Goal: Information Seeking & Learning: Learn about a topic

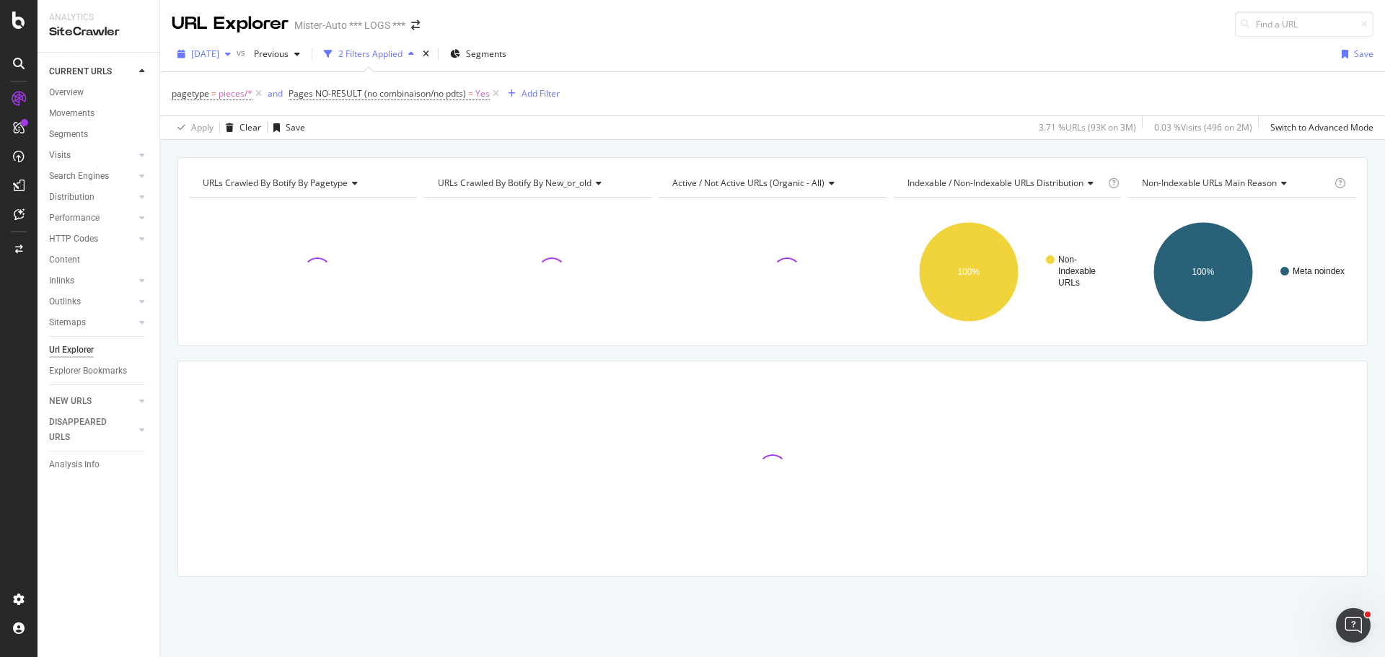
click at [219, 53] on span "[DATE]" at bounding box center [205, 54] width 28 height 12
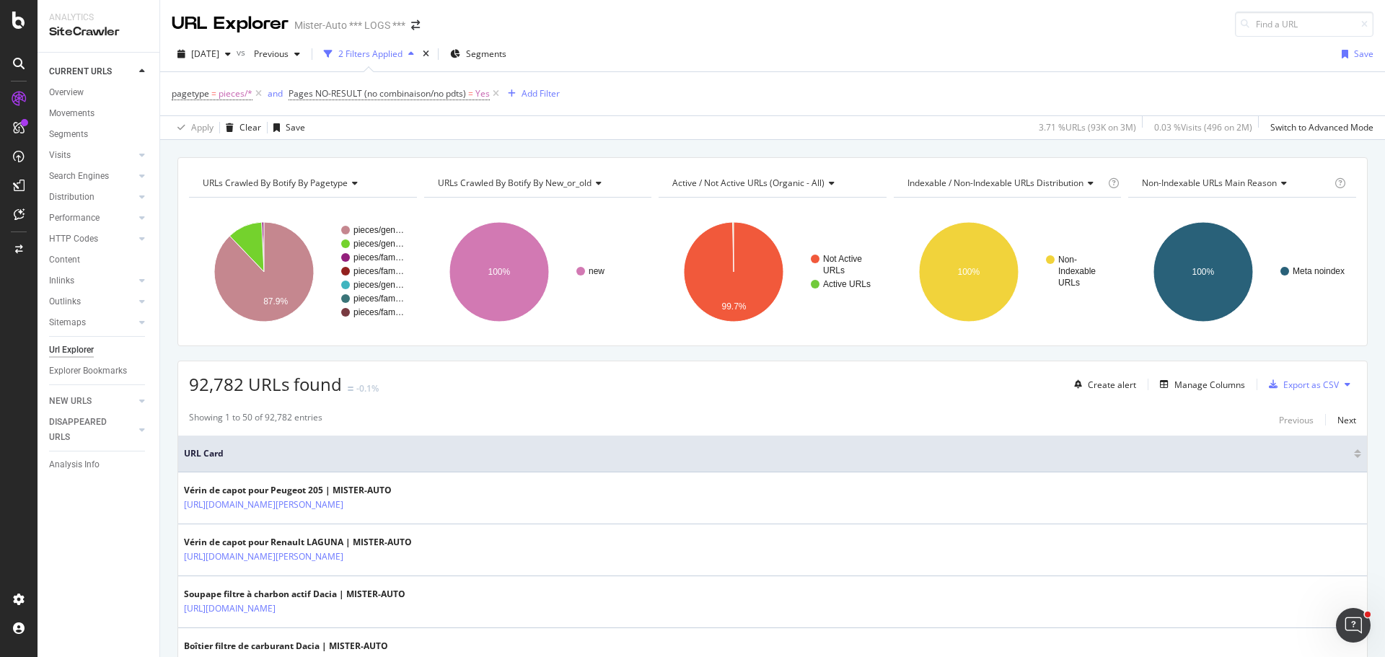
click at [701, 50] on div "[DATE] vs Previous 2 Filters Applied Segments Save" at bounding box center [772, 57] width 1225 height 29
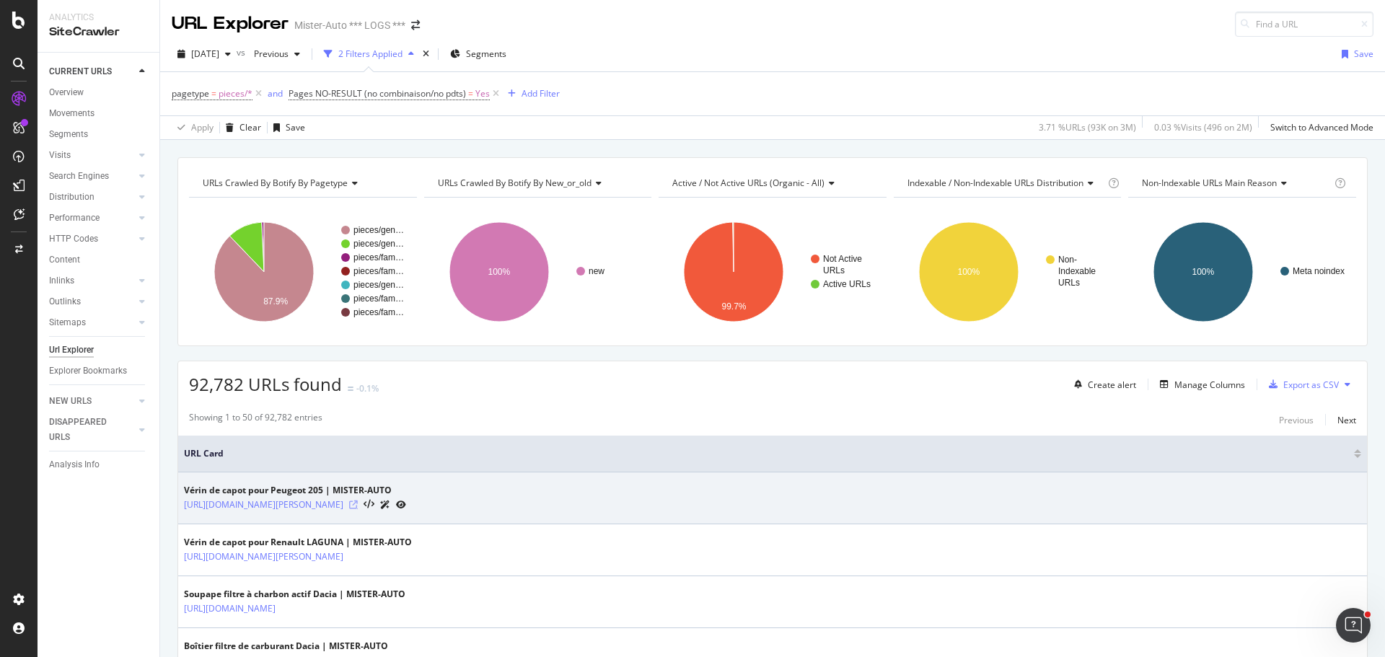
click at [358, 507] on icon at bounding box center [353, 505] width 9 height 9
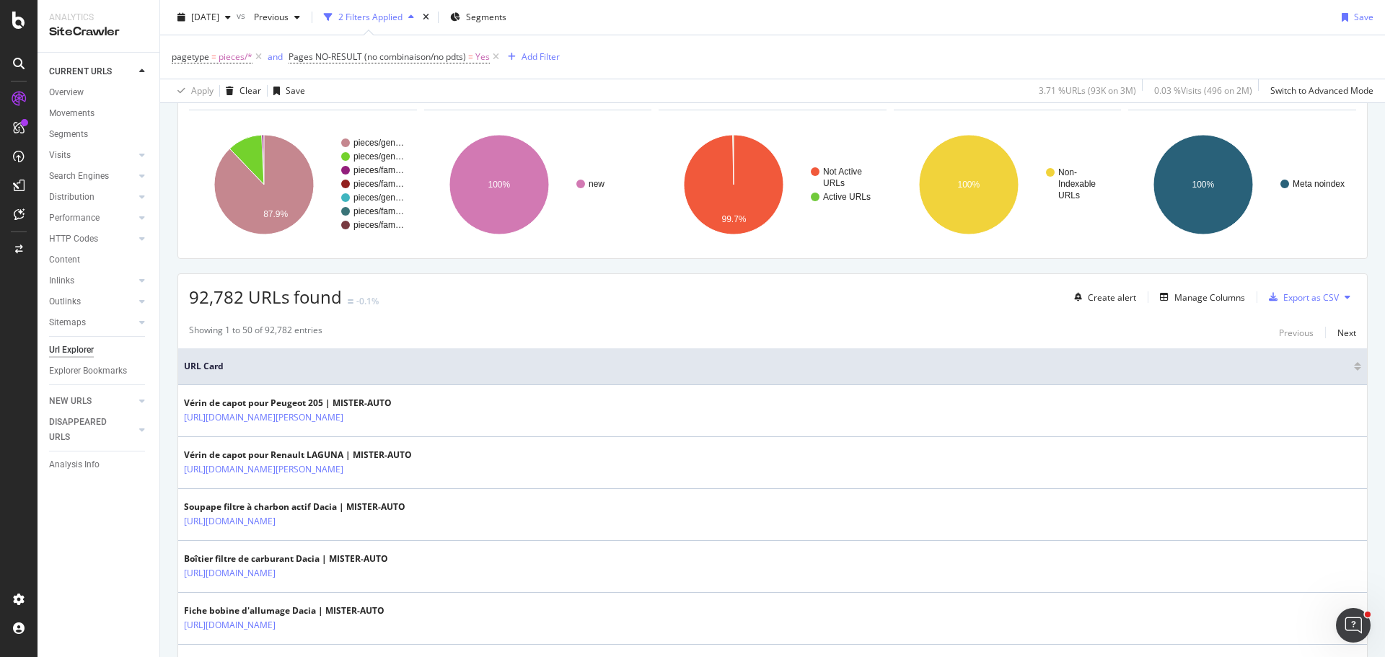
scroll to position [289, 0]
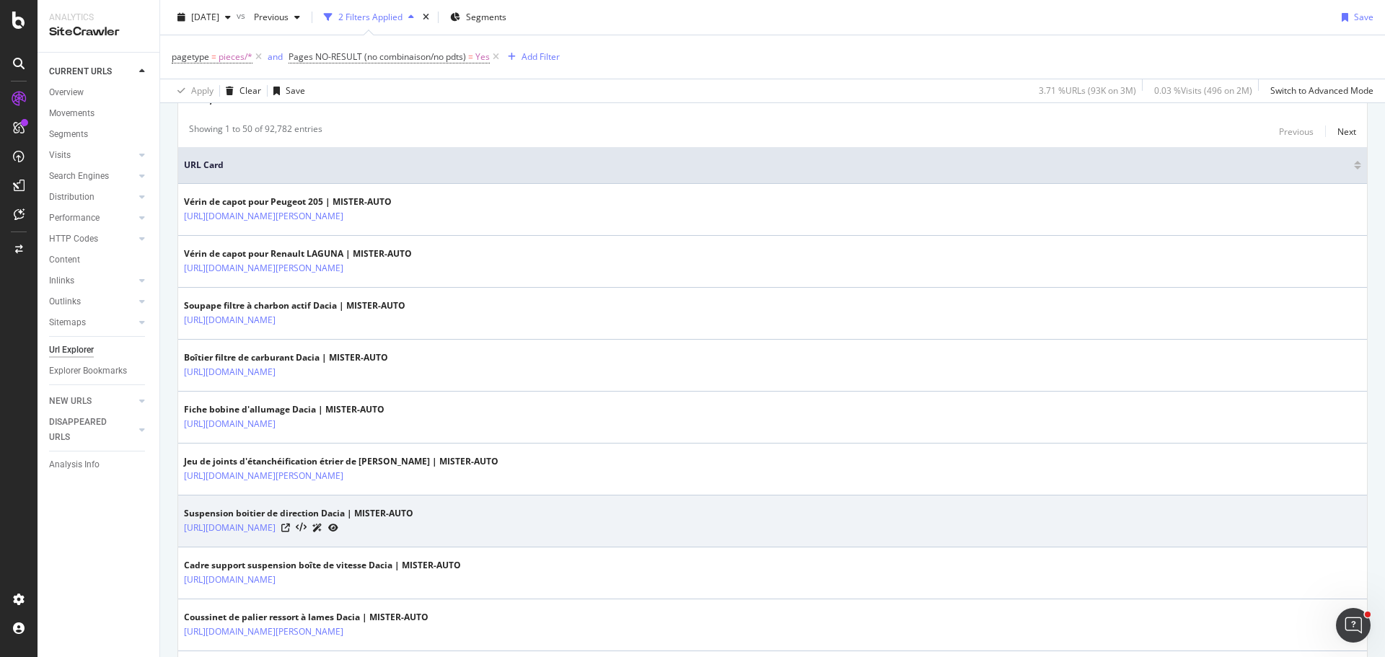
click at [338, 528] on div at bounding box center [309, 527] width 57 height 15
click at [338, 533] on div at bounding box center [309, 527] width 57 height 15
click at [338, 520] on div at bounding box center [309, 527] width 57 height 15
click at [338, 535] on div at bounding box center [309, 527] width 57 height 15
click at [290, 529] on icon at bounding box center [285, 528] width 9 height 9
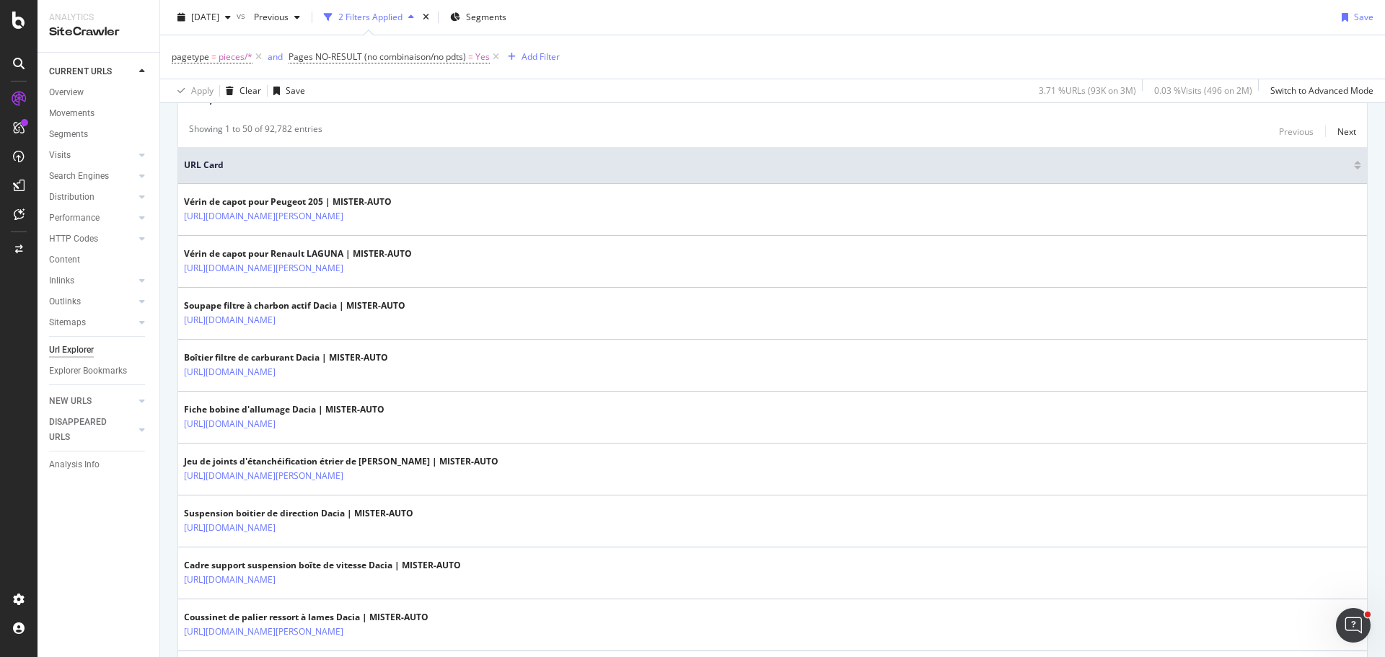
scroll to position [0, 0]
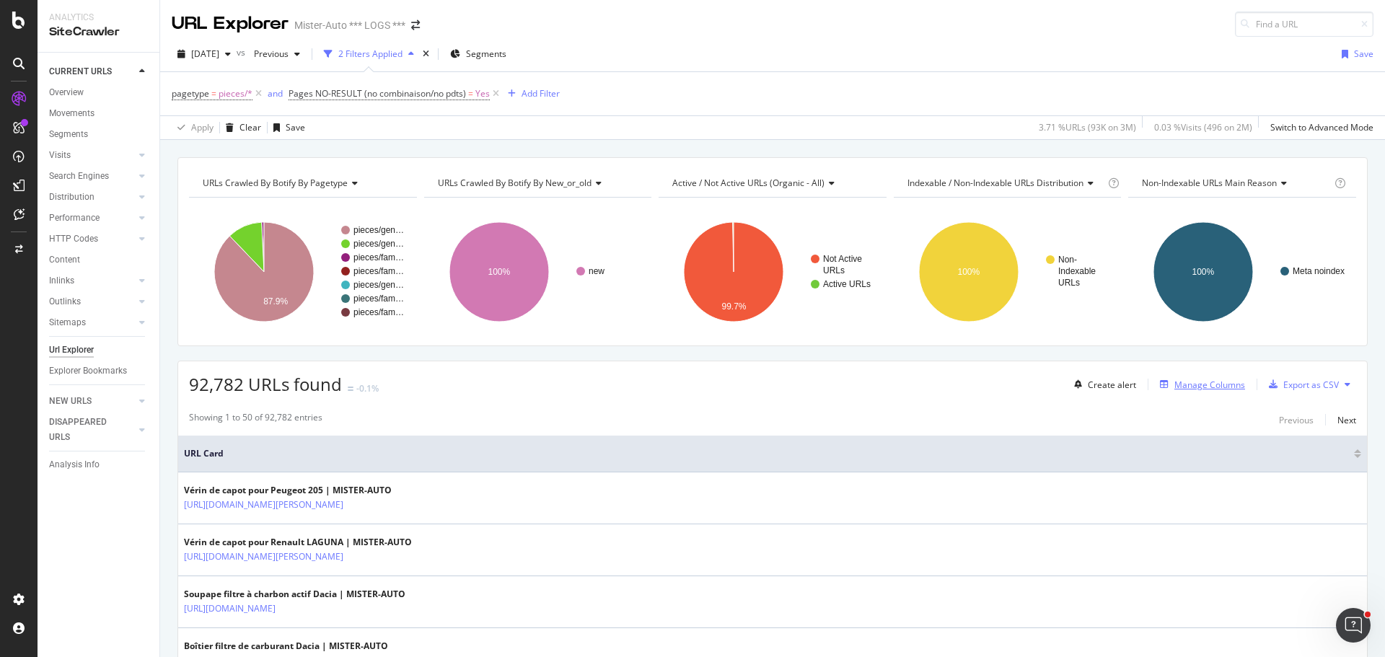
click at [1175, 384] on div "Manage Columns" at bounding box center [1210, 385] width 71 height 12
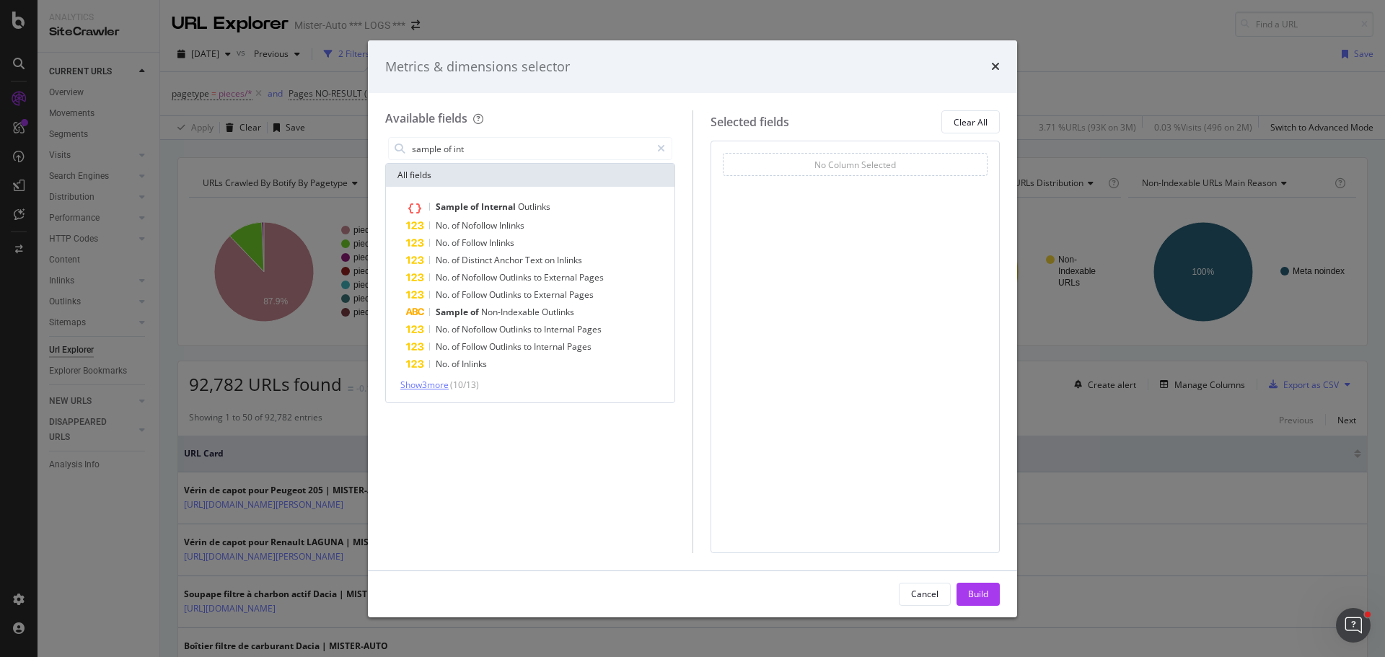
type input "sample of int"
click at [437, 387] on span "Show 3 more" at bounding box center [424, 385] width 48 height 12
click at [996, 69] on icon "times" at bounding box center [995, 67] width 9 height 12
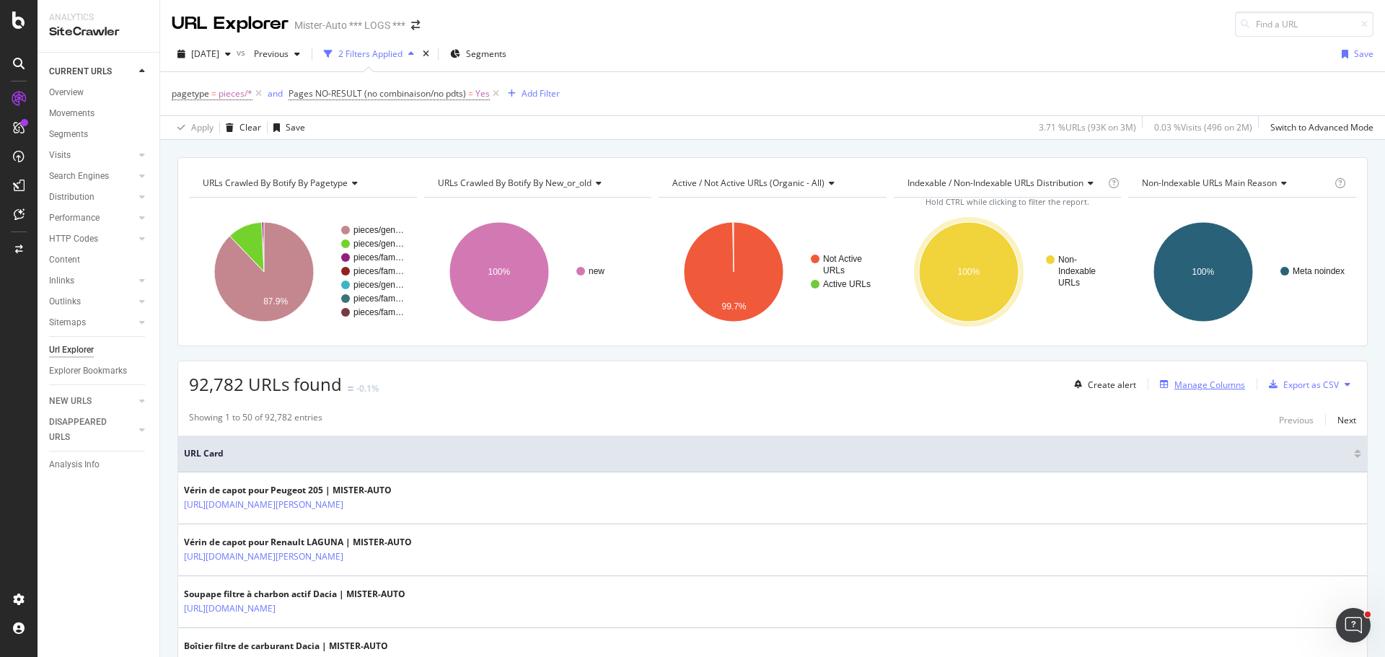
click at [1203, 382] on div "Manage Columns" at bounding box center [1210, 385] width 71 height 12
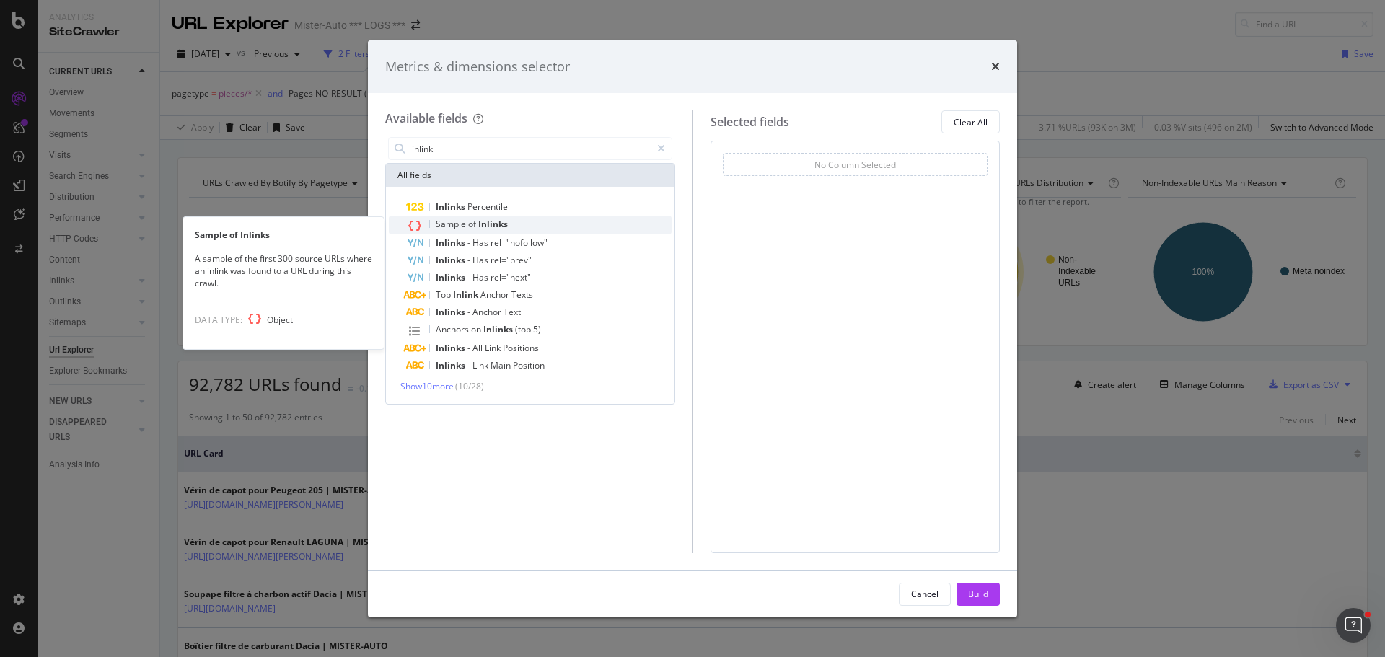
type input "inlink"
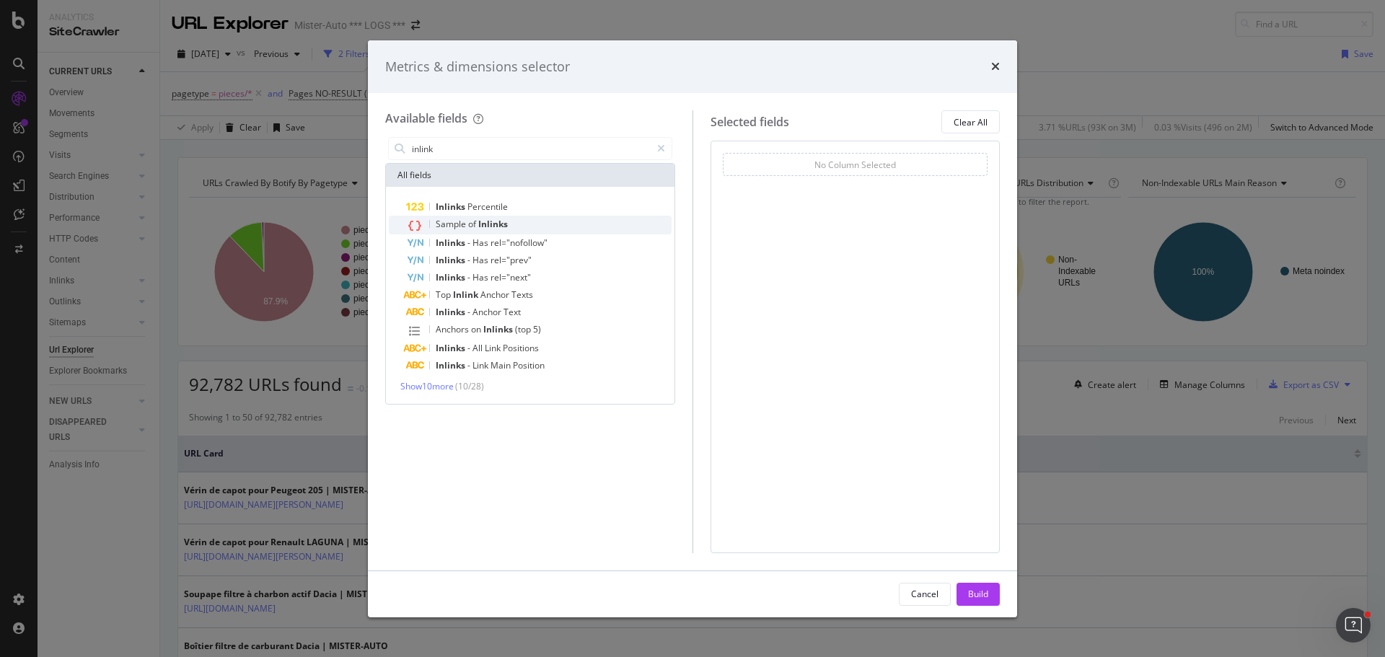
click at [539, 232] on div "Sample of Inlinks" at bounding box center [539, 225] width 266 height 19
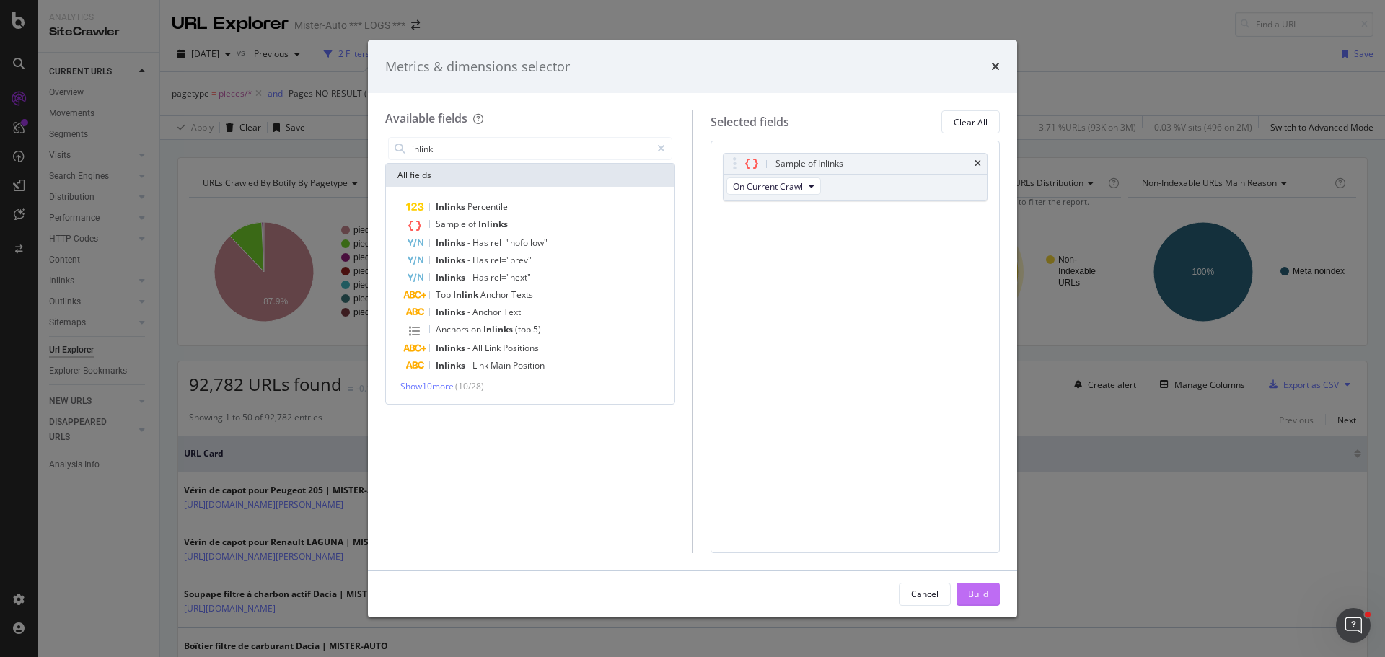
click at [977, 596] on div "Build" at bounding box center [978, 594] width 20 height 12
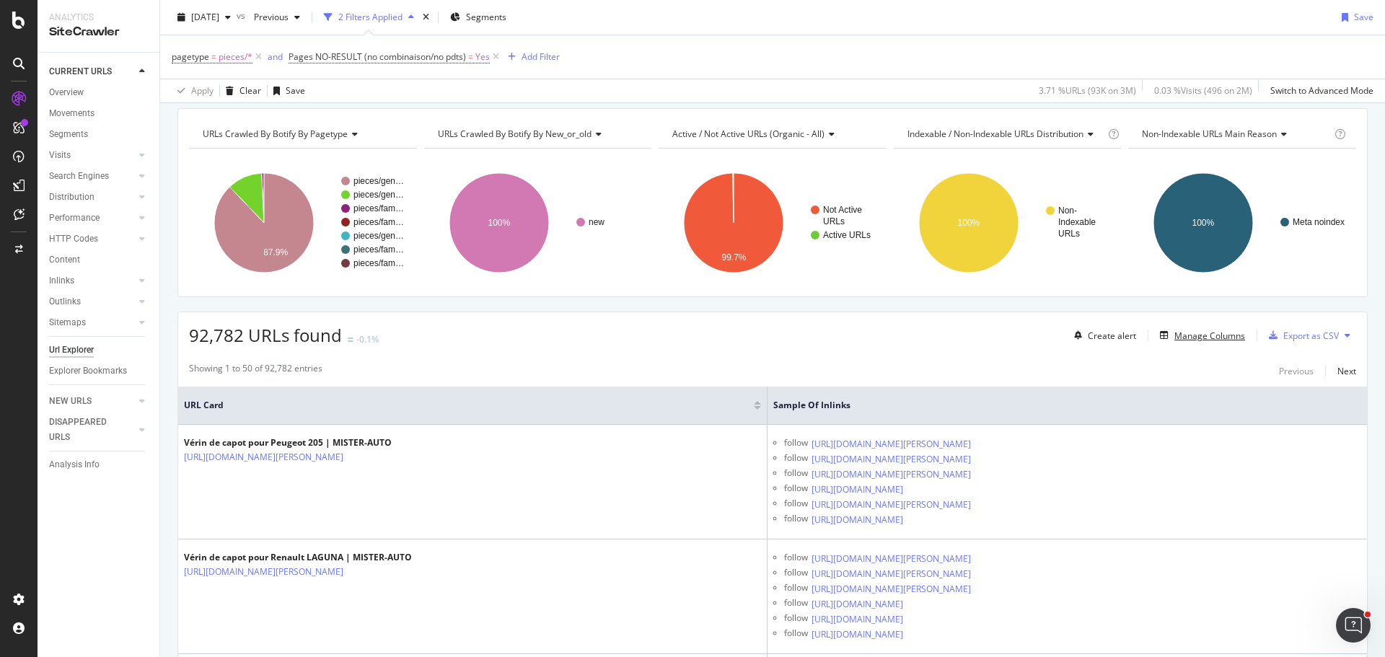
scroll to position [72, 0]
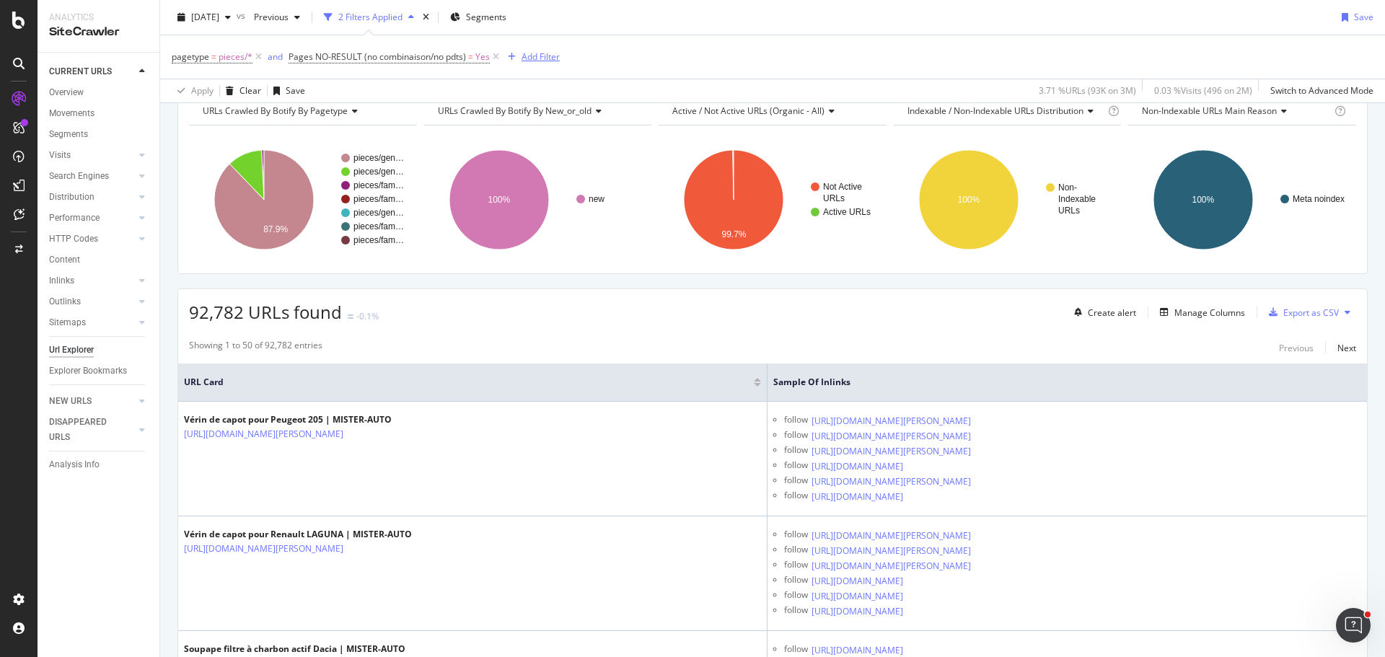
click at [538, 53] on div "Add Filter" at bounding box center [541, 57] width 38 height 12
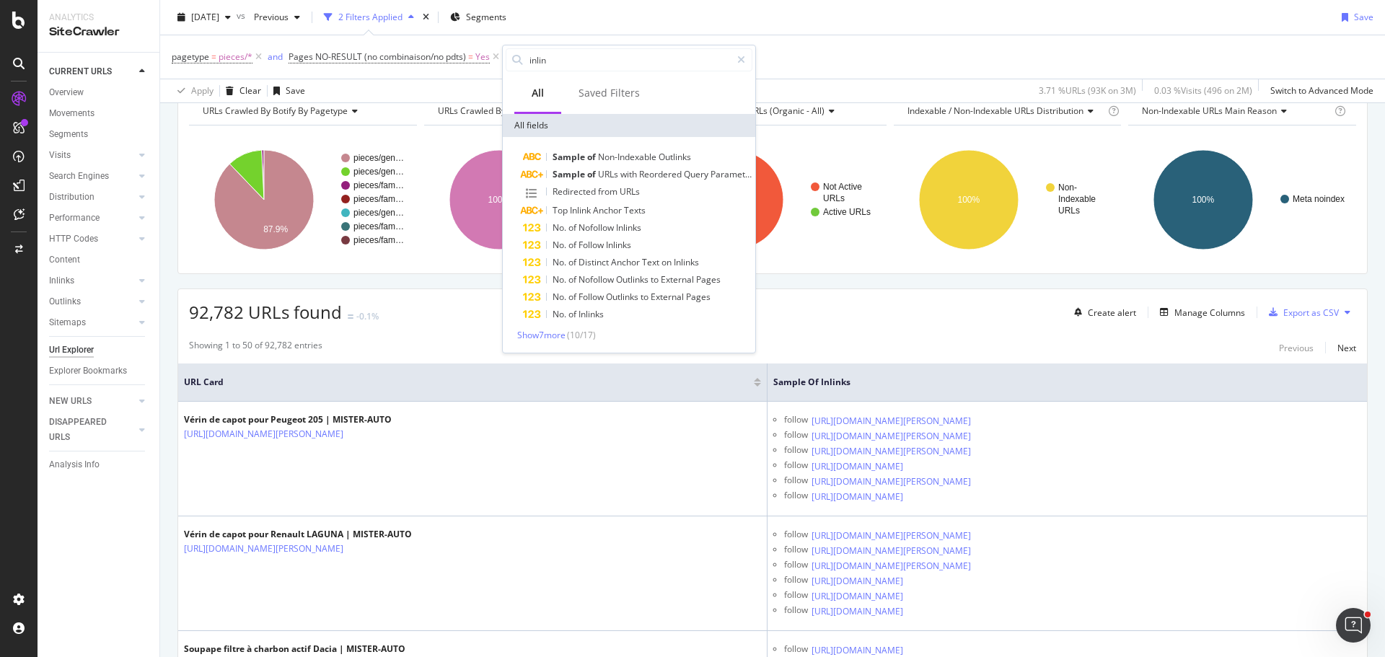
type input "inlink"
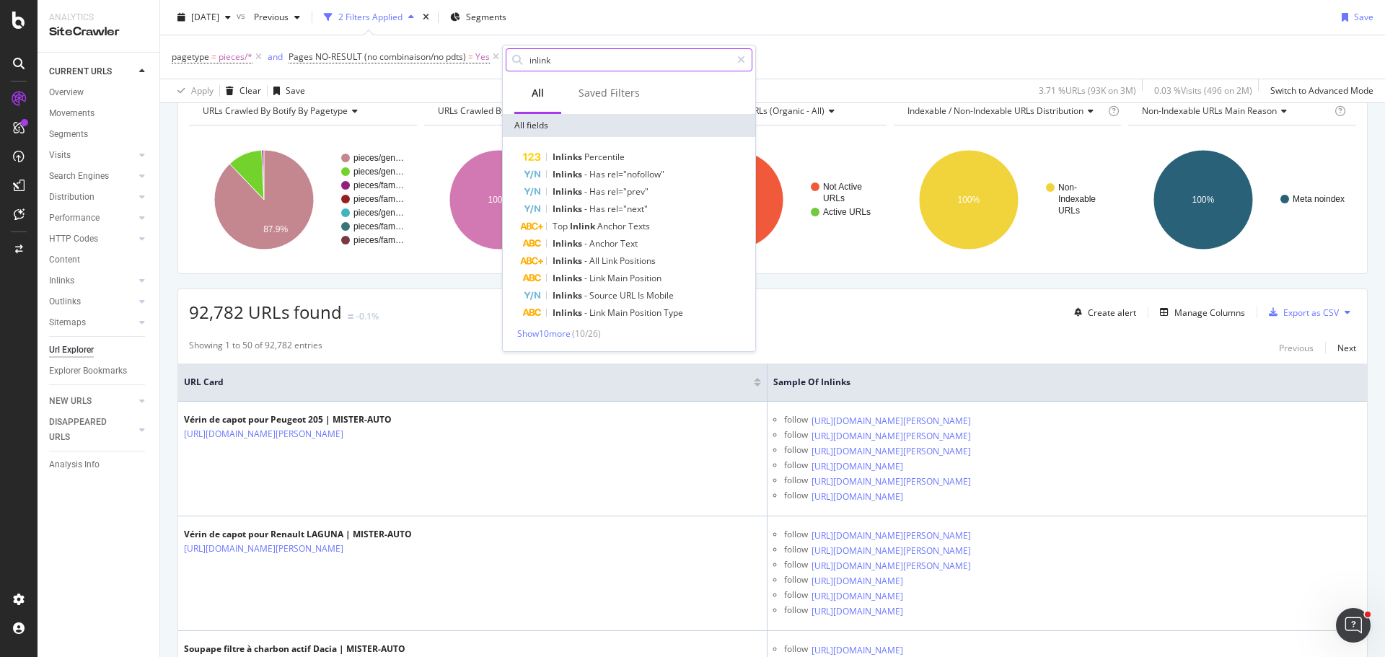
click at [561, 62] on input "inlink" at bounding box center [629, 60] width 203 height 22
click at [846, 317] on div "92,782 URLs found -0.1% Create alert Manage Columns Export as CSV" at bounding box center [772, 306] width 1189 height 35
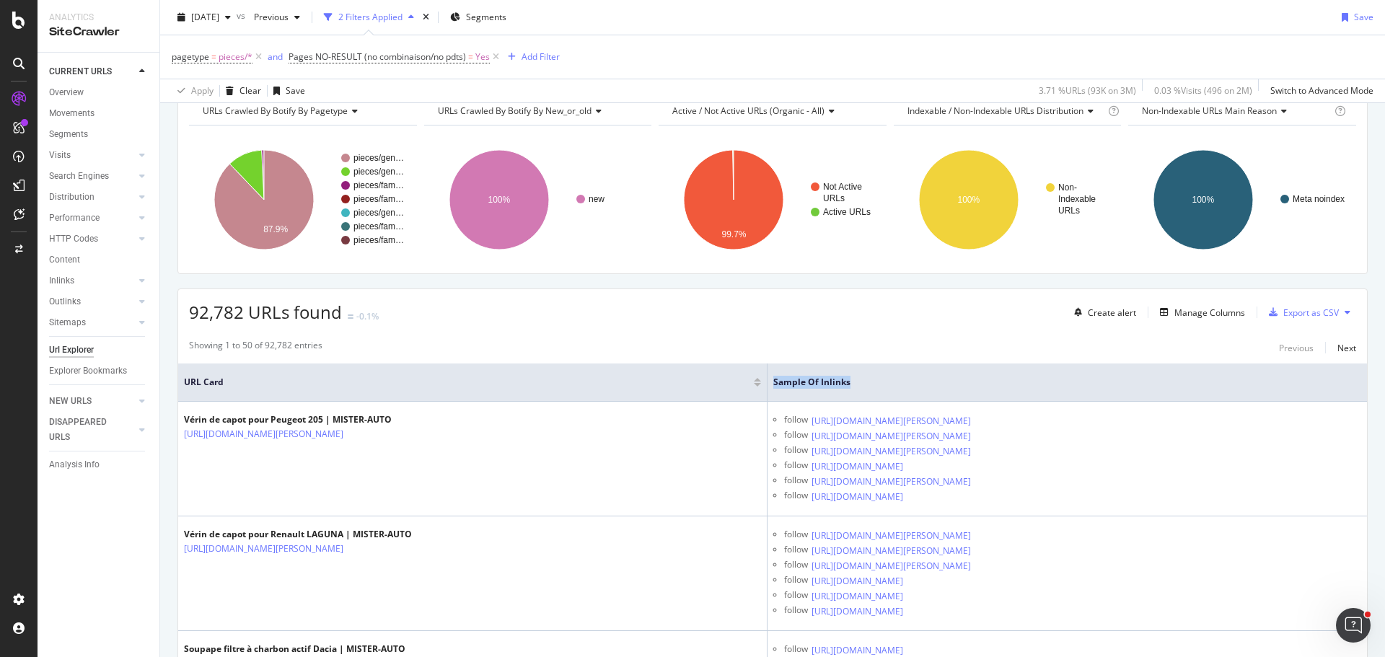
drag, startPoint x: 851, startPoint y: 380, endPoint x: 774, endPoint y: 374, distance: 77.4
click at [774, 374] on th "Sample of Inlinks" at bounding box center [1068, 383] width 600 height 38
copy span "Sample of Inlinks"
click at [1343, 384] on icon at bounding box center [1348, 381] width 11 height 11
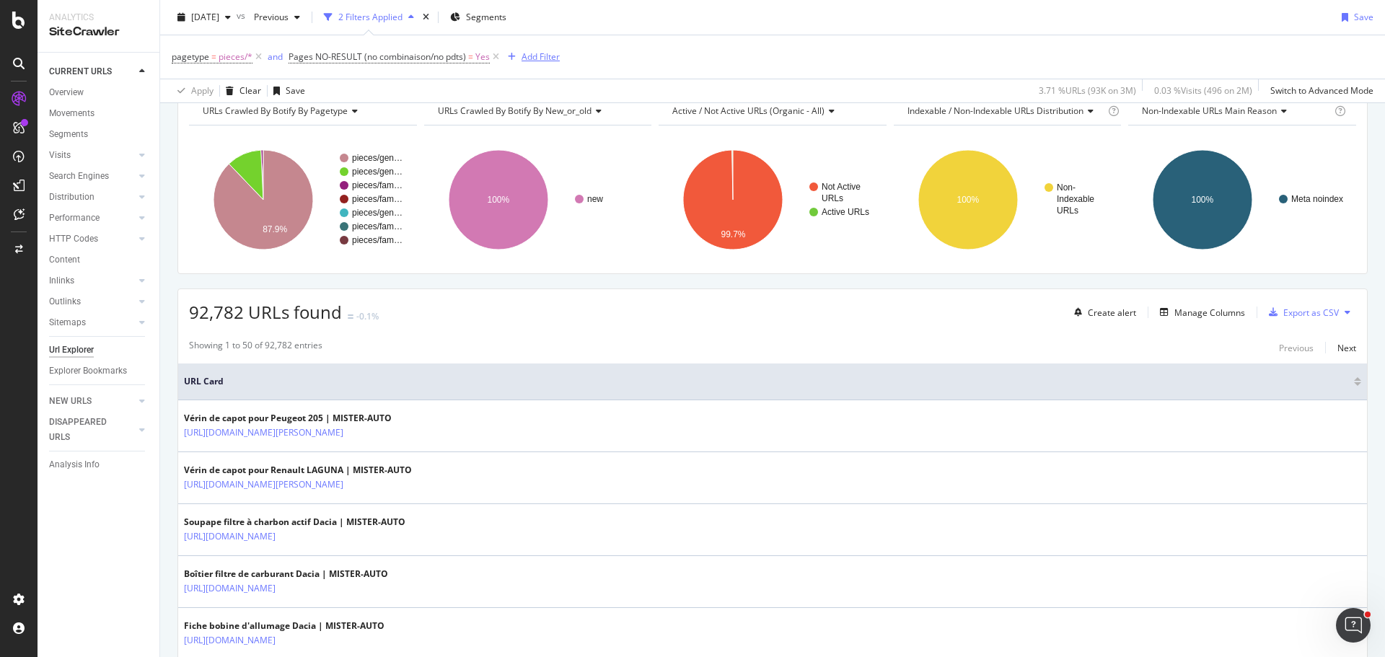
click at [540, 58] on div "Add Filter" at bounding box center [541, 57] width 38 height 12
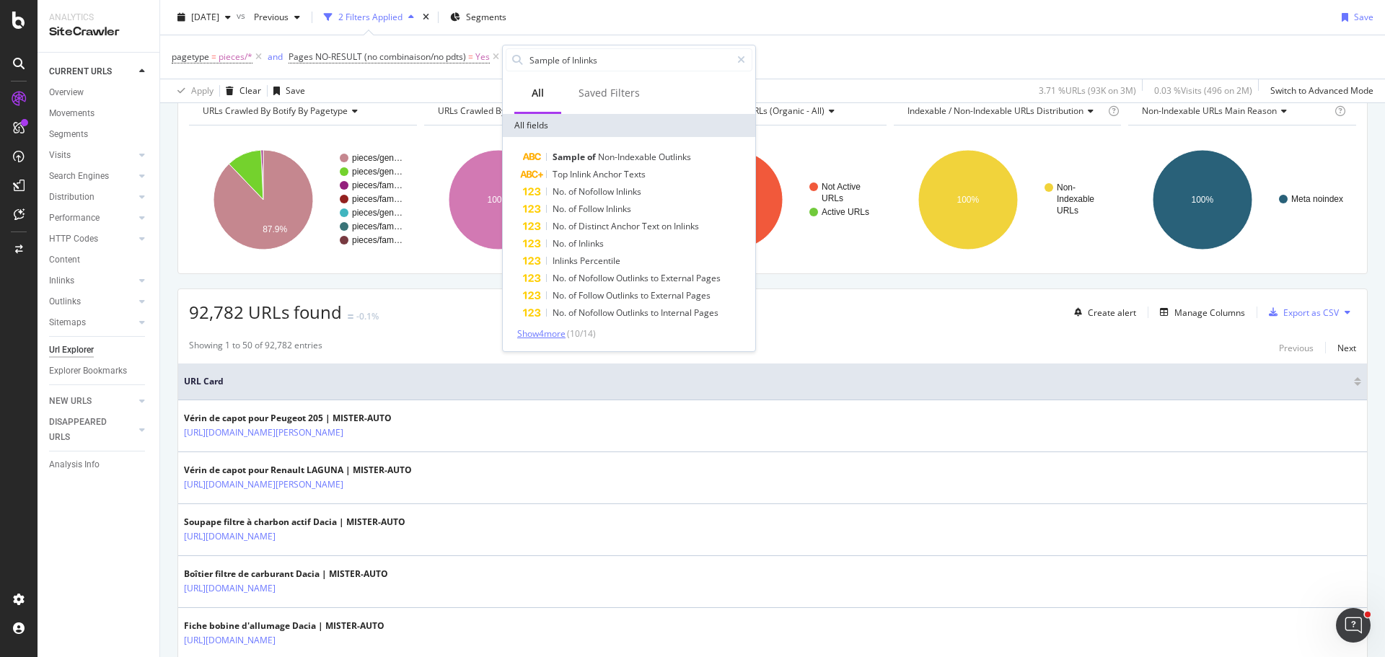
click at [566, 336] on span "Show 4 more" at bounding box center [541, 334] width 48 height 12
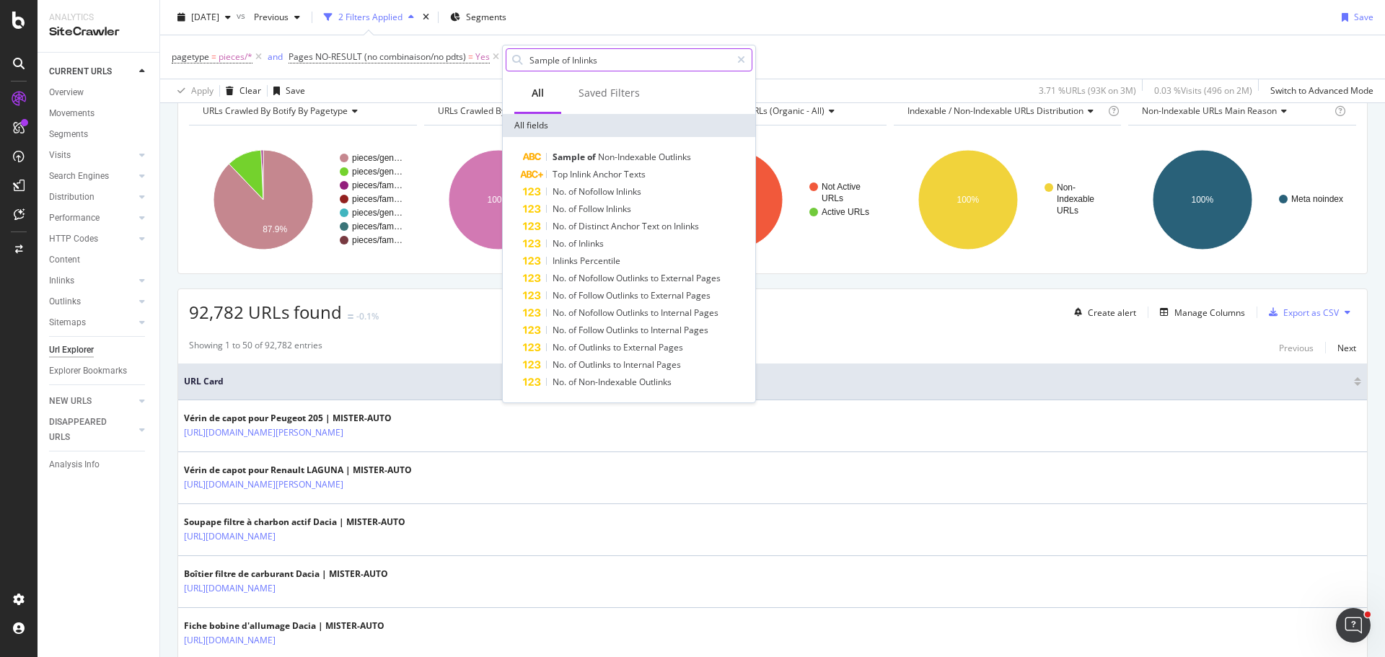
click at [569, 58] on input "Sample of Inlinks" at bounding box center [629, 60] width 203 height 22
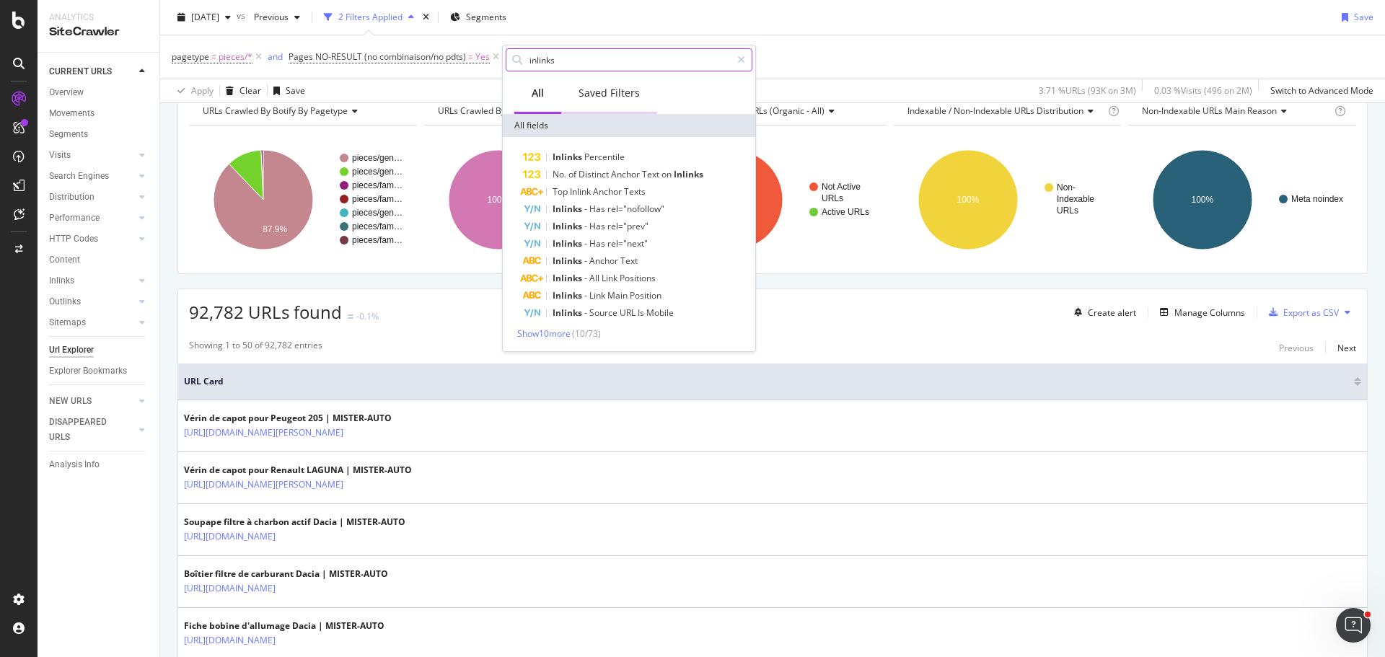
type input "inlinks"
click at [641, 95] on div "Saved Filters" at bounding box center [609, 94] width 96 height 40
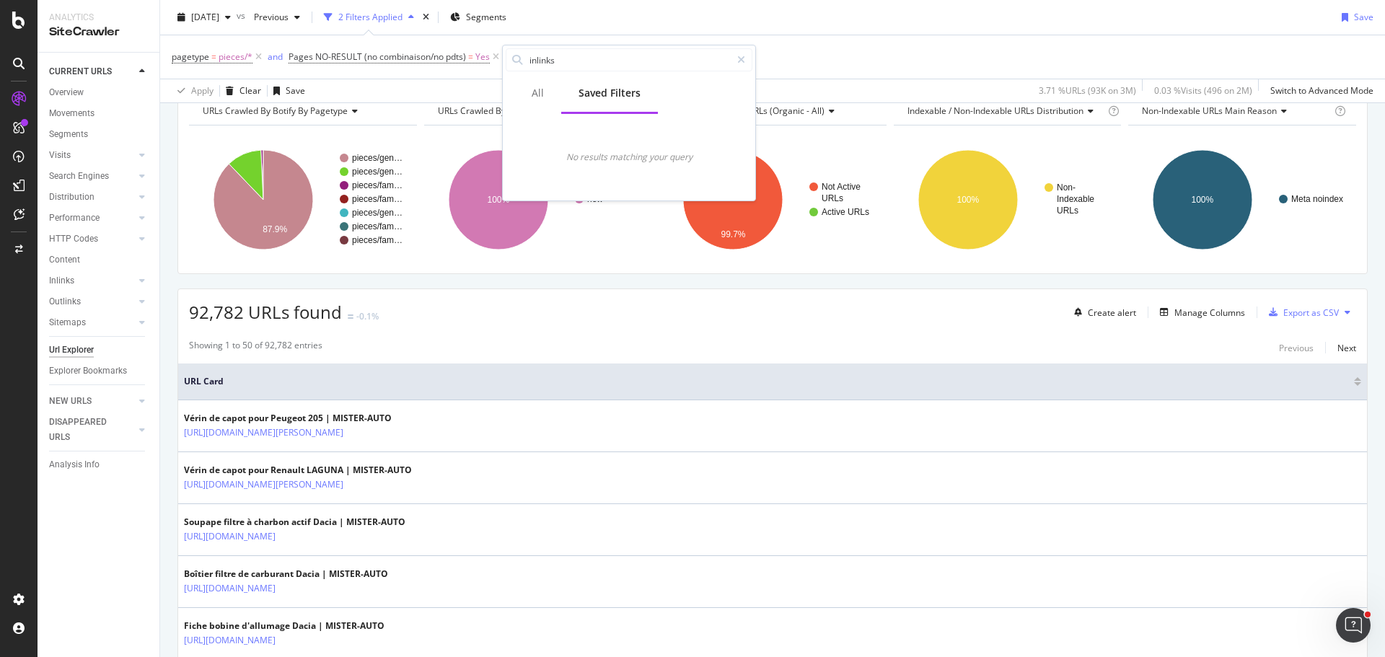
click at [783, 46] on div "pagetype = pieces/* and Pages NO-RESULT (no combinaison/no pdts) = Yes Add Filt…" at bounding box center [773, 56] width 1202 height 43
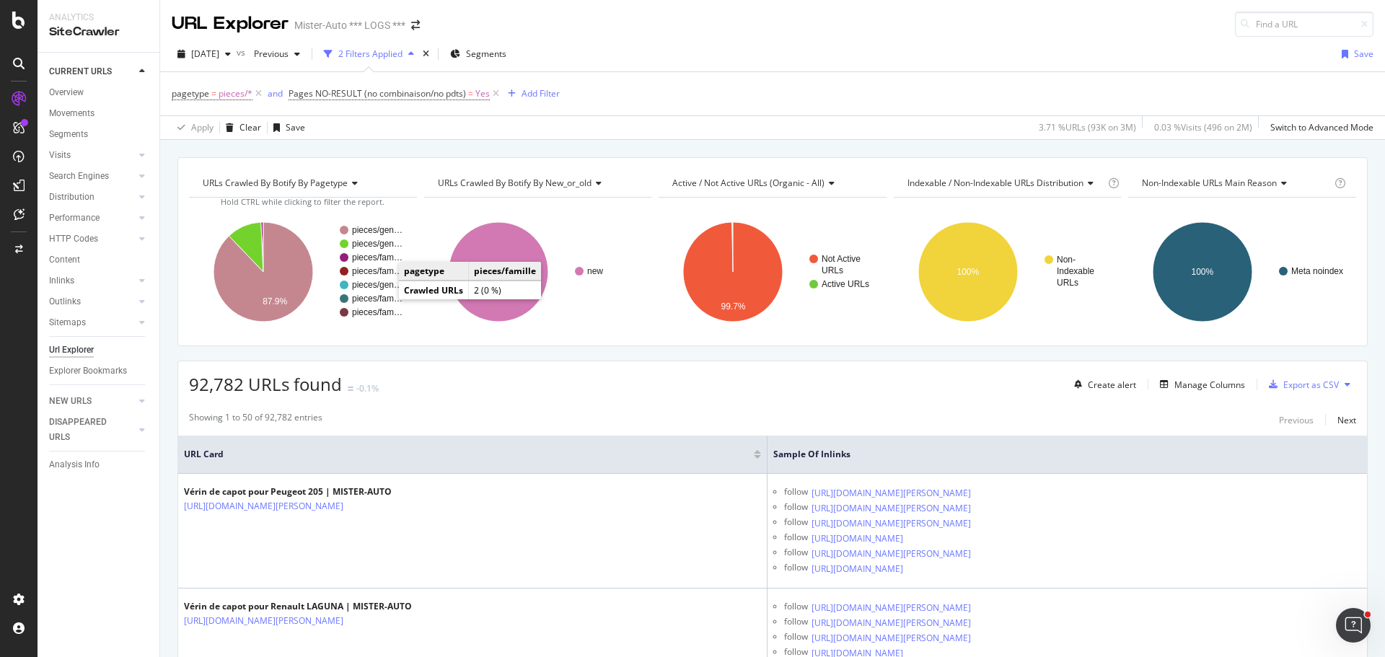
click at [384, 300] on rect "A chart." at bounding box center [378, 298] width 52 height 9
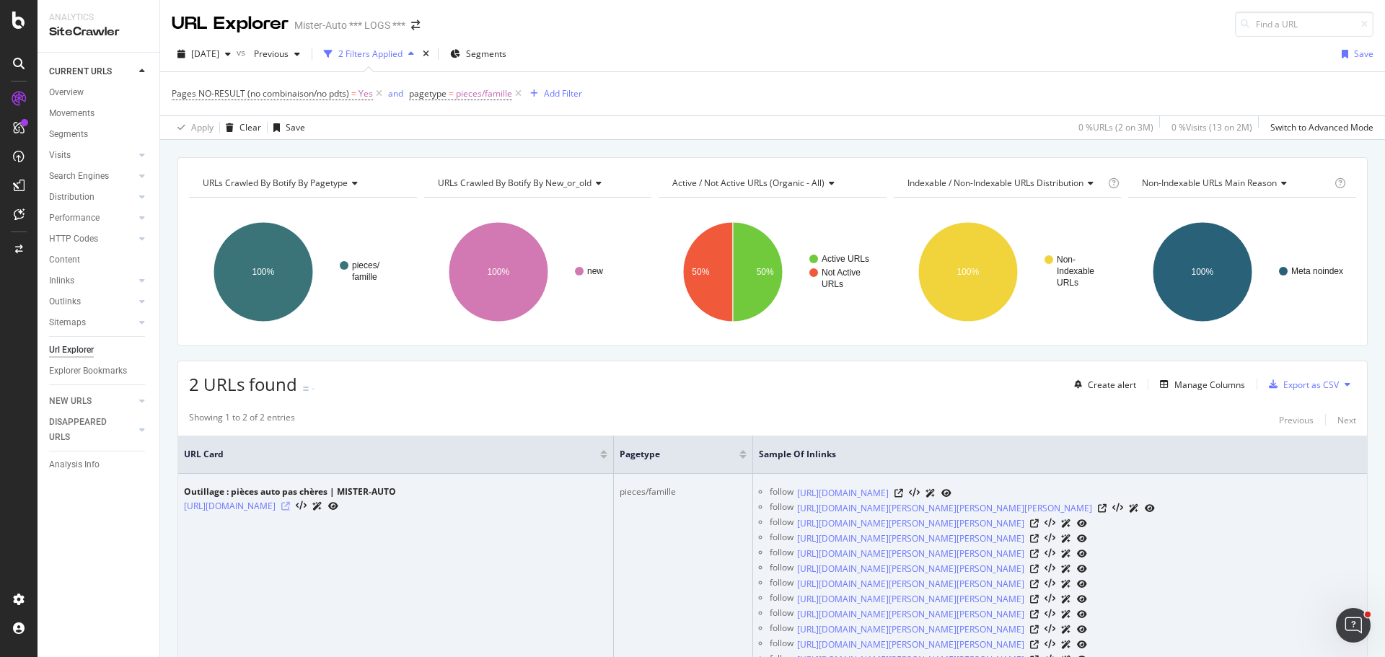
drag, startPoint x: 382, startPoint y: 498, endPoint x: 381, endPoint y: 506, distance: 8.0
click at [382, 499] on div "Outillage : pièces auto pas chères | MISTER-AUTO [URL][DOMAIN_NAME]" at bounding box center [290, 500] width 212 height 28
click at [290, 509] on icon at bounding box center [285, 506] width 9 height 9
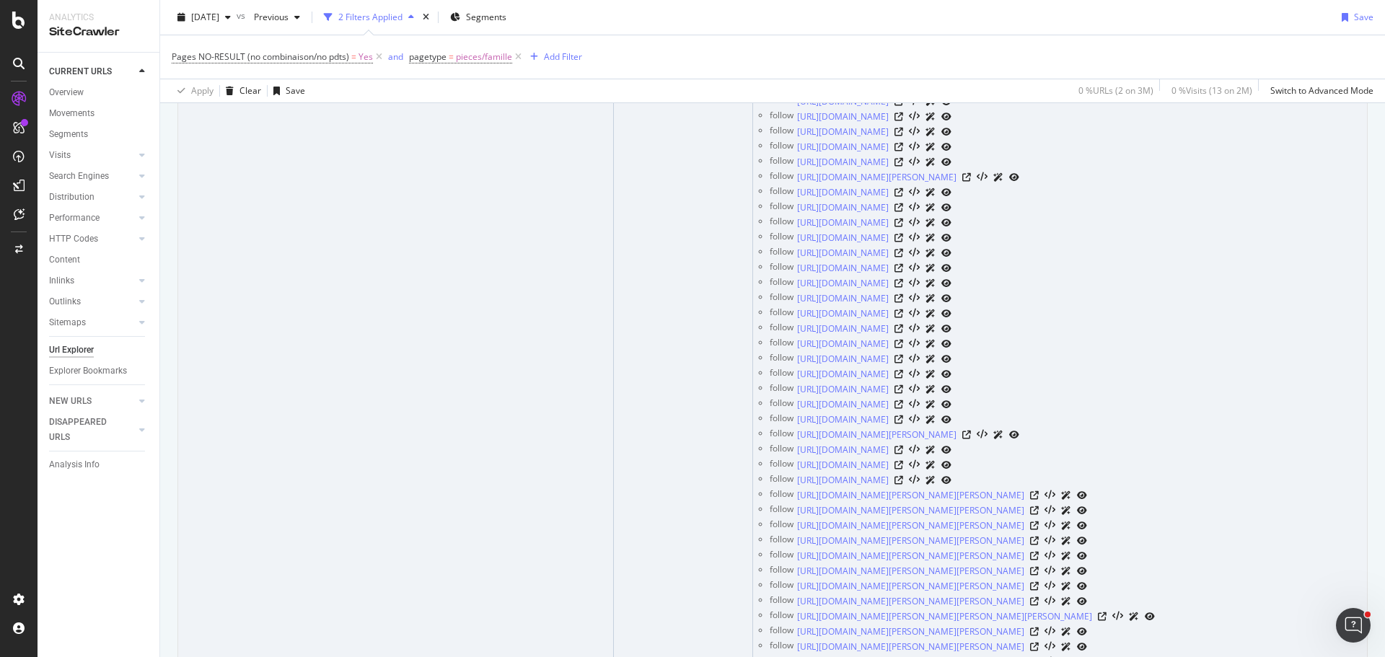
scroll to position [3247, 0]
